Goal: Information Seeking & Learning: Learn about a topic

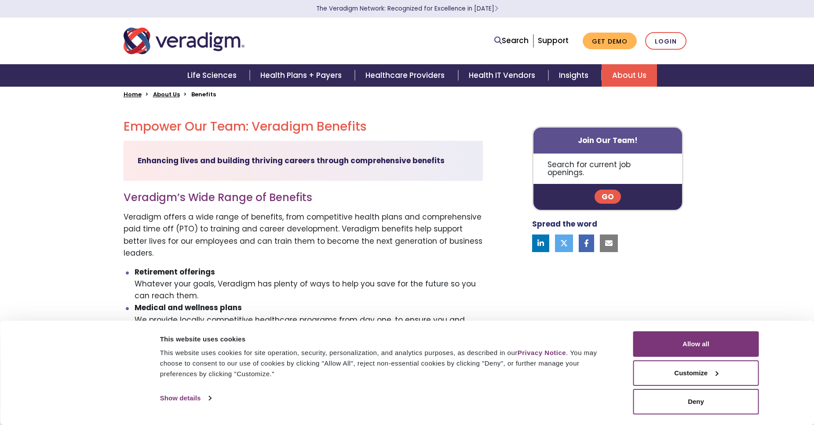
scroll to position [211, 0]
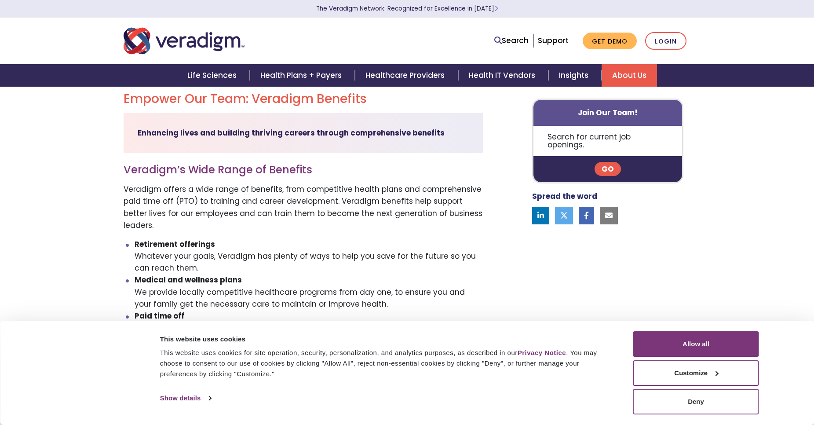
click at [732, 407] on button "Deny" at bounding box center [696, 402] width 126 height 26
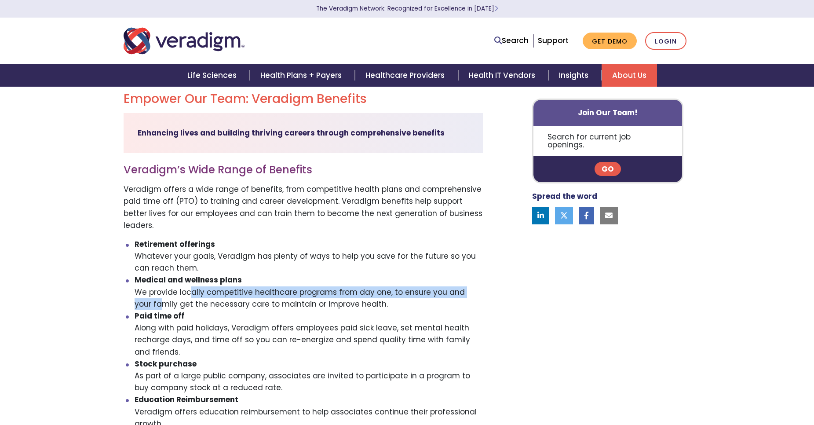
drag, startPoint x: 158, startPoint y: 281, endPoint x: 449, endPoint y: 276, distance: 291.2
click at [449, 276] on li "Medical and wellness plans We provide locally competitive healthcare programs f…" at bounding box center [309, 292] width 348 height 36
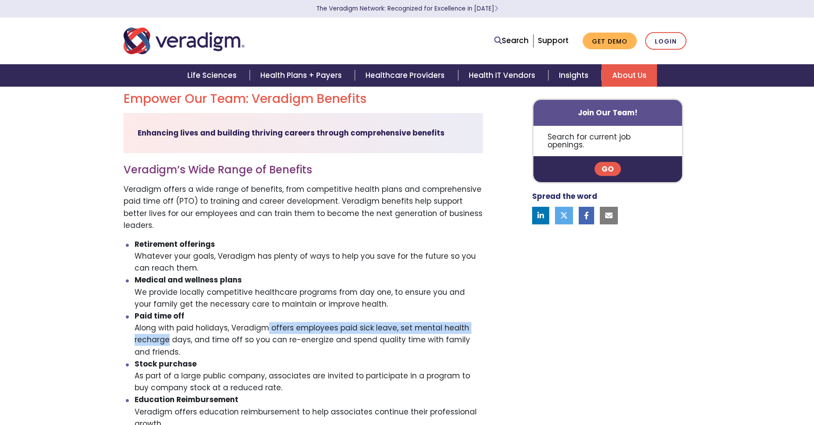
drag, startPoint x: 228, startPoint y: 316, endPoint x: 460, endPoint y: 311, distance: 231.8
click at [460, 311] on li "Paid time off Along with paid holidays, Veradigm offers employees paid sick lea…" at bounding box center [309, 334] width 348 height 48
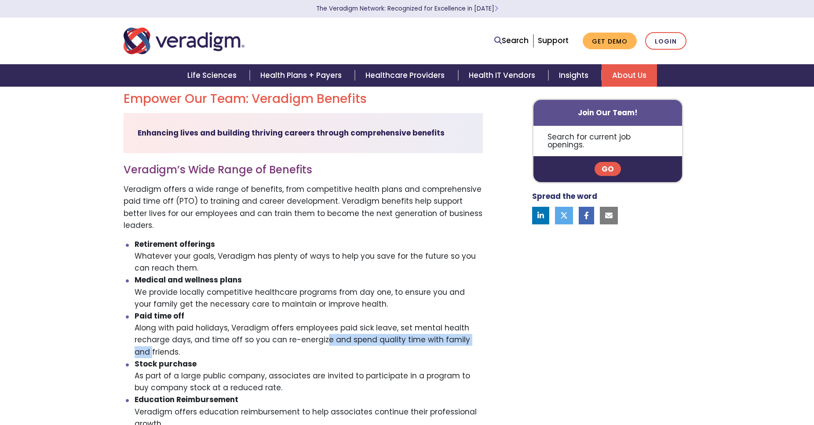
drag, startPoint x: 285, startPoint y: 328, endPoint x: 444, endPoint y: 326, distance: 159.7
click at [444, 326] on li "Paid time off Along with paid holidays, Veradigm offers employees paid sick lea…" at bounding box center [309, 334] width 348 height 48
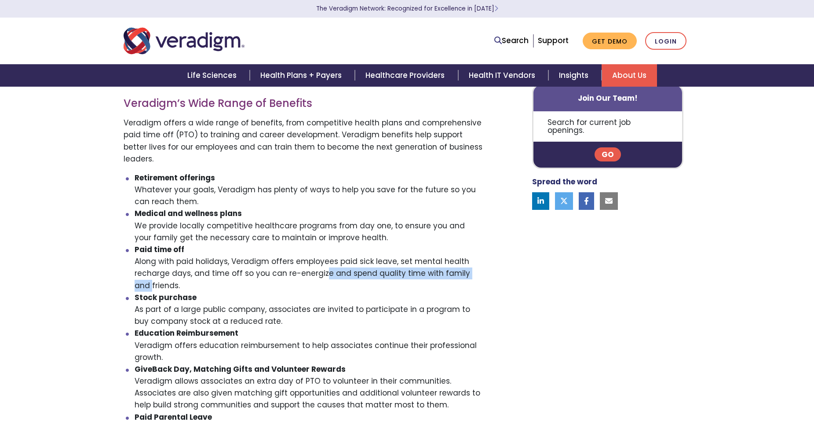
scroll to position [317, 0]
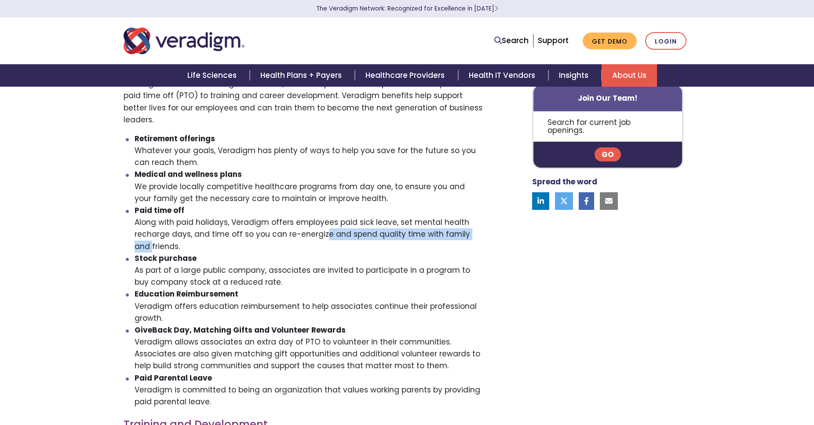
drag, startPoint x: 265, startPoint y: 257, endPoint x: 493, endPoint y: 270, distance: 227.7
click at [493, 270] on div "Empower Our Team: Veradigm Benefits Enhancing lives and building thriving caree…" at bounding box center [310, 325] width 387 height 678
drag, startPoint x: 174, startPoint y: 296, endPoint x: 493, endPoint y: 289, distance: 318.9
click at [493, 289] on div "Empower Our Team: Veradigm Benefits Enhancing lives and building thriving caree…" at bounding box center [310, 325] width 387 height 678
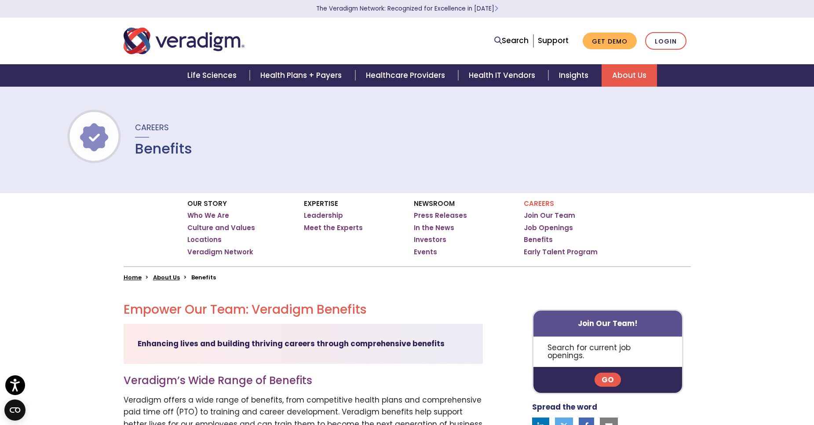
scroll to position [0, 0]
